Goal: Check status: Check status

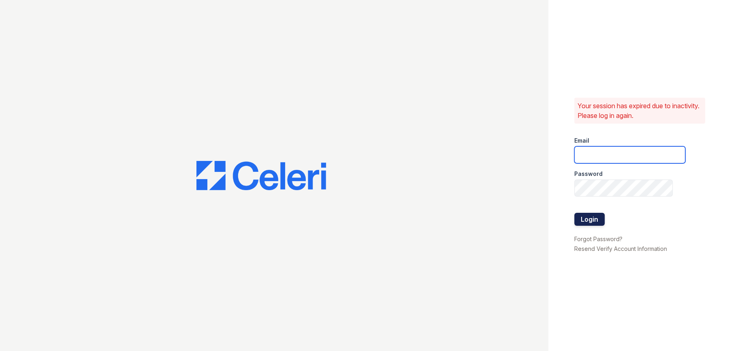
type input "[EMAIL_ADDRESS][DOMAIN_NAME]"
click at [593, 218] on button "Login" at bounding box center [589, 219] width 30 height 13
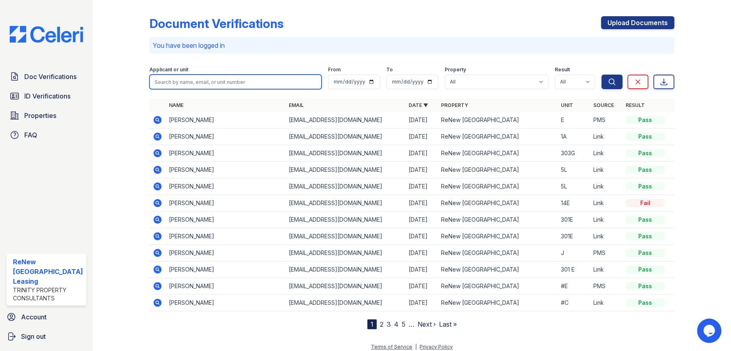
click at [201, 81] on input "search" at bounding box center [235, 81] width 172 height 15
type input "[PERSON_NAME]"
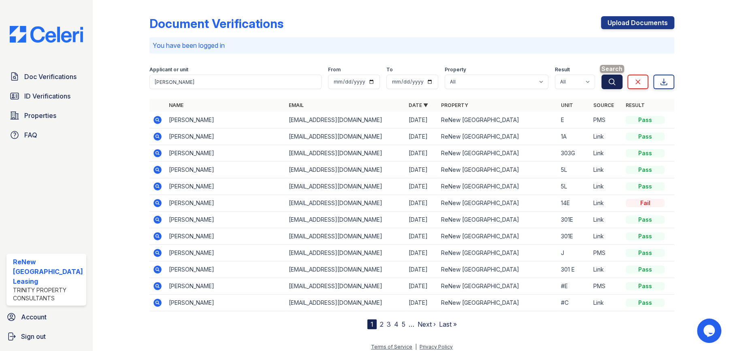
click at [602, 83] on button "Search" at bounding box center [611, 81] width 21 height 15
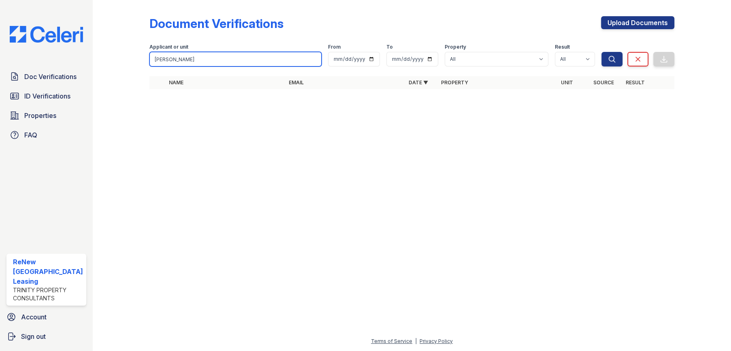
drag, startPoint x: 196, startPoint y: 58, endPoint x: 89, endPoint y: 42, distance: 107.6
click at [89, 42] on div "Doc Verifications ID Verifications Properties FAQ ReNew [GEOGRAPHIC_DATA] Trini…" at bounding box center [365, 175] width 731 height 351
type input "has"
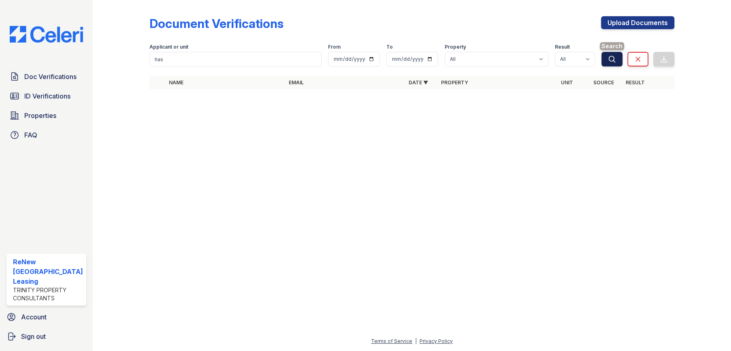
click at [613, 59] on icon "submit" at bounding box center [612, 59] width 8 height 8
click at [49, 95] on span "ID Verifications" at bounding box center [47, 96] width 46 height 10
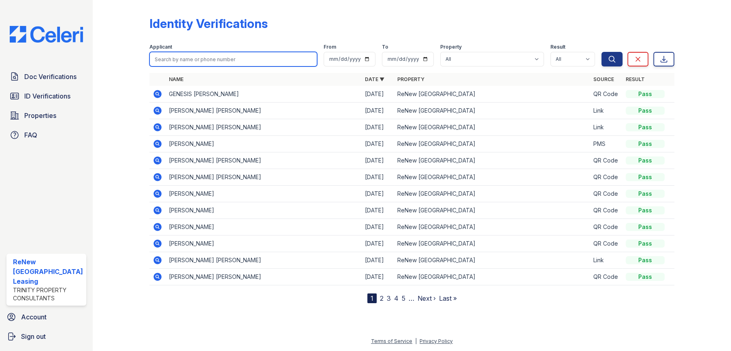
click at [247, 64] on input "search" at bounding box center [233, 59] width 168 height 15
type input "[PERSON_NAME]"
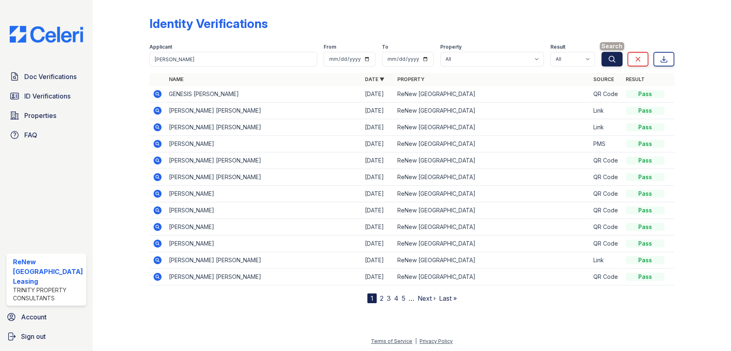
click at [612, 59] on icon "submit" at bounding box center [612, 59] width 8 height 8
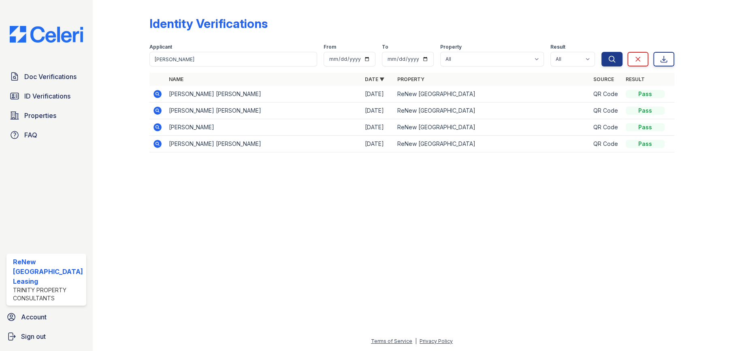
click at [158, 95] on icon at bounding box center [157, 94] width 8 height 8
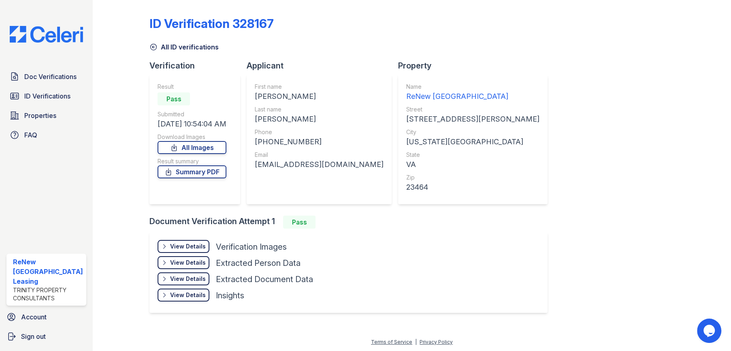
click at [178, 244] on div "View Details" at bounding box center [188, 246] width 36 height 8
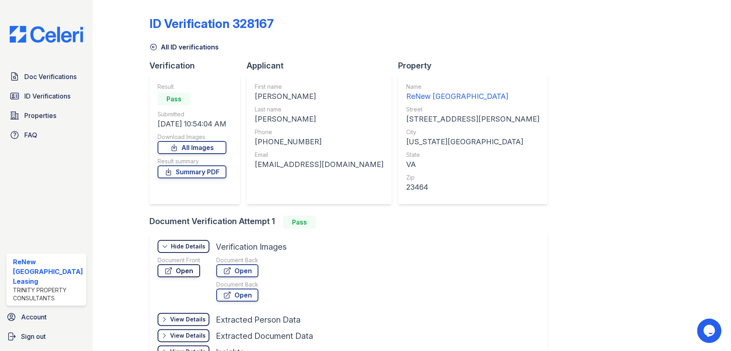
click at [188, 272] on link "Open" at bounding box center [178, 270] width 43 height 13
click at [249, 270] on link "Open" at bounding box center [237, 270] width 42 height 13
click at [213, 171] on link "Summary PDF" at bounding box center [191, 171] width 69 height 13
click at [44, 94] on span "ID Verifications" at bounding box center [47, 96] width 46 height 10
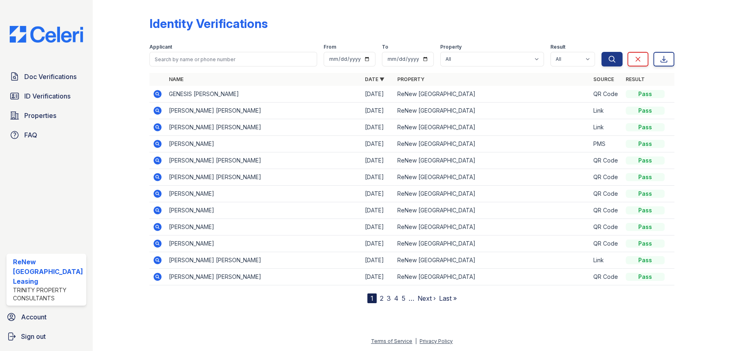
click at [156, 110] on icon at bounding box center [157, 110] width 2 height 2
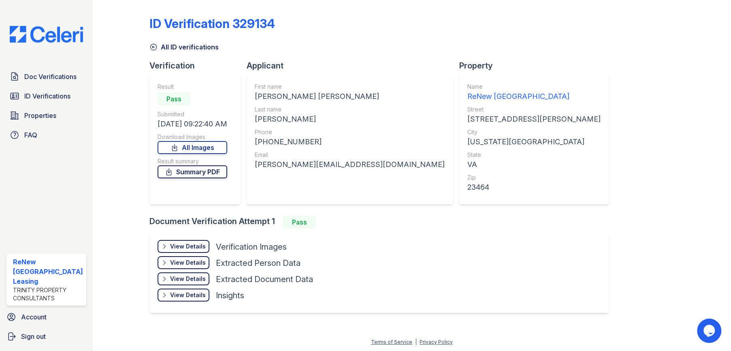
click at [207, 174] on link "Summary PDF" at bounding box center [192, 171] width 70 height 13
click at [194, 247] on div "View Details" at bounding box center [188, 246] width 36 height 8
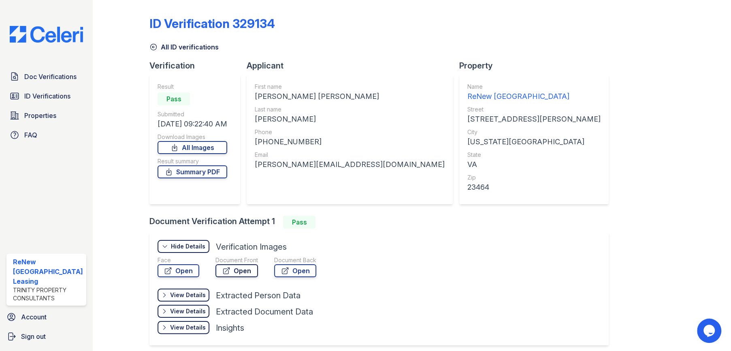
click at [234, 269] on link "Open" at bounding box center [236, 270] width 43 height 13
click at [51, 94] on span "ID Verifications" at bounding box center [47, 96] width 46 height 10
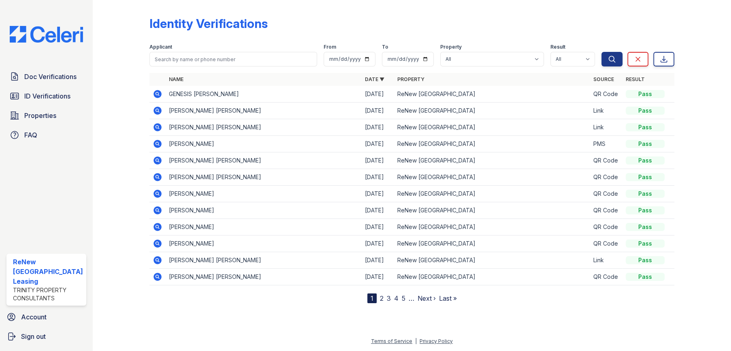
click at [157, 128] on icon at bounding box center [158, 127] width 10 height 10
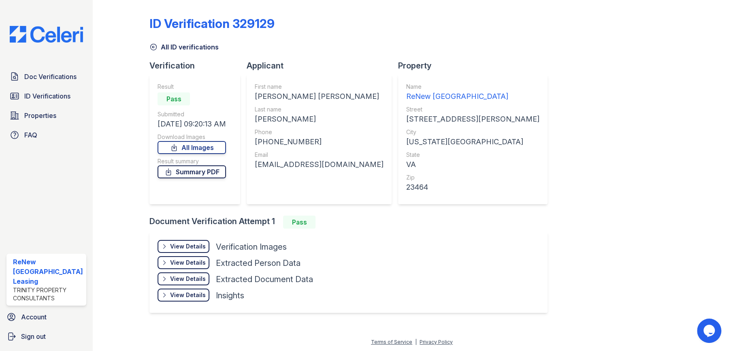
click at [201, 169] on link "Summary PDF" at bounding box center [191, 171] width 68 height 13
click at [151, 47] on icon at bounding box center [154, 47] width 6 height 6
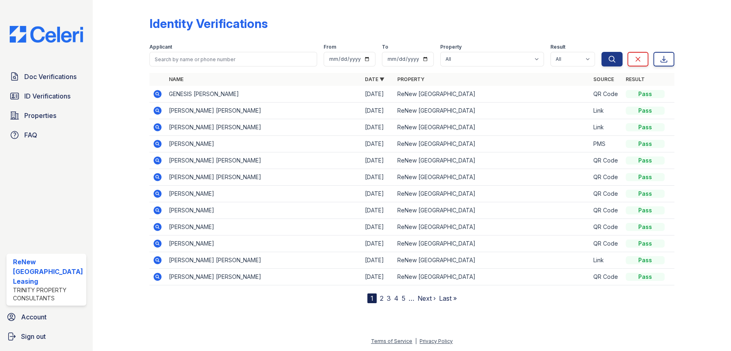
click at [334, 318] on div at bounding box center [412, 326] width 612 height 20
click at [579, 324] on div at bounding box center [412, 326] width 612 height 20
